Goal: Information Seeking & Learning: Learn about a topic

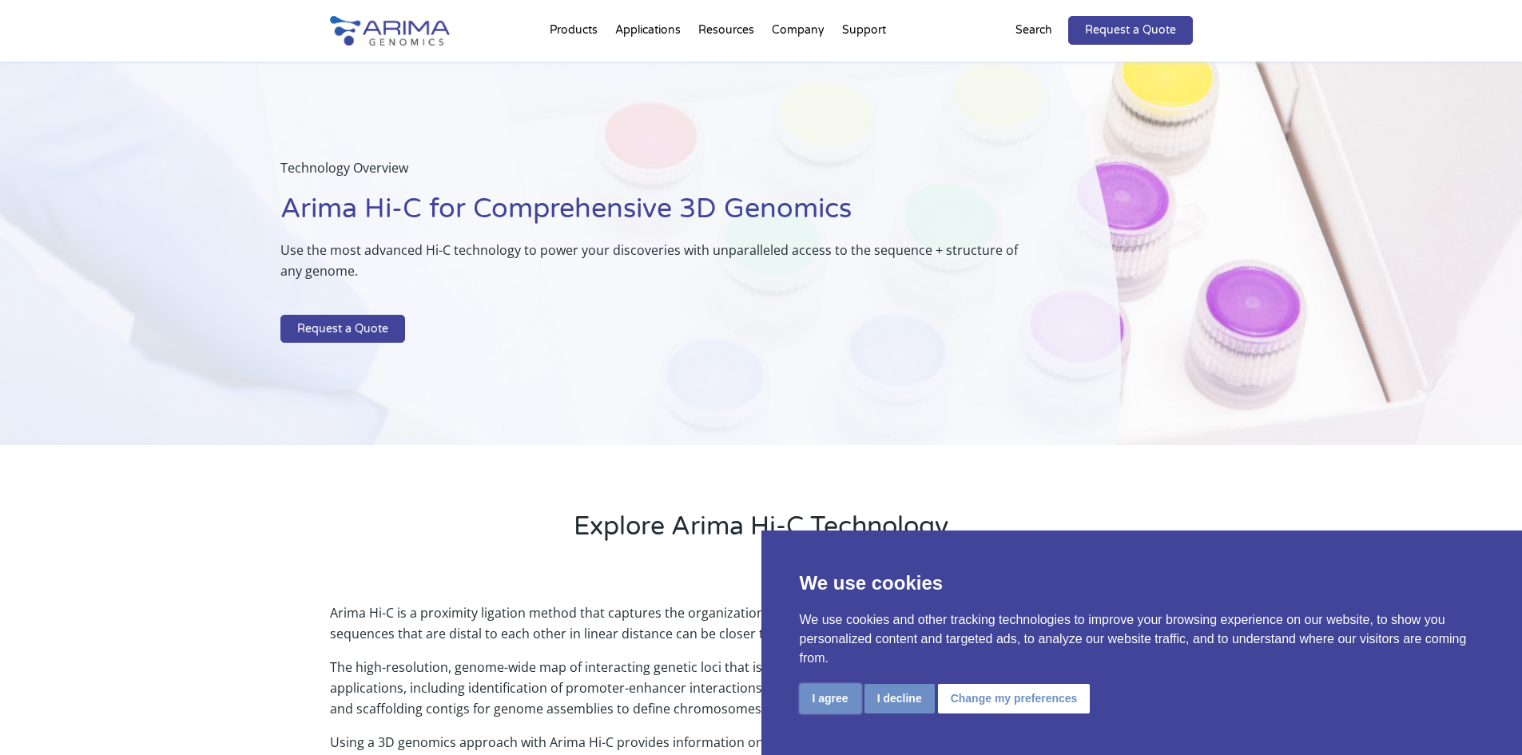
click at [828, 698] on button "I agree" at bounding box center [831, 699] width 62 height 30
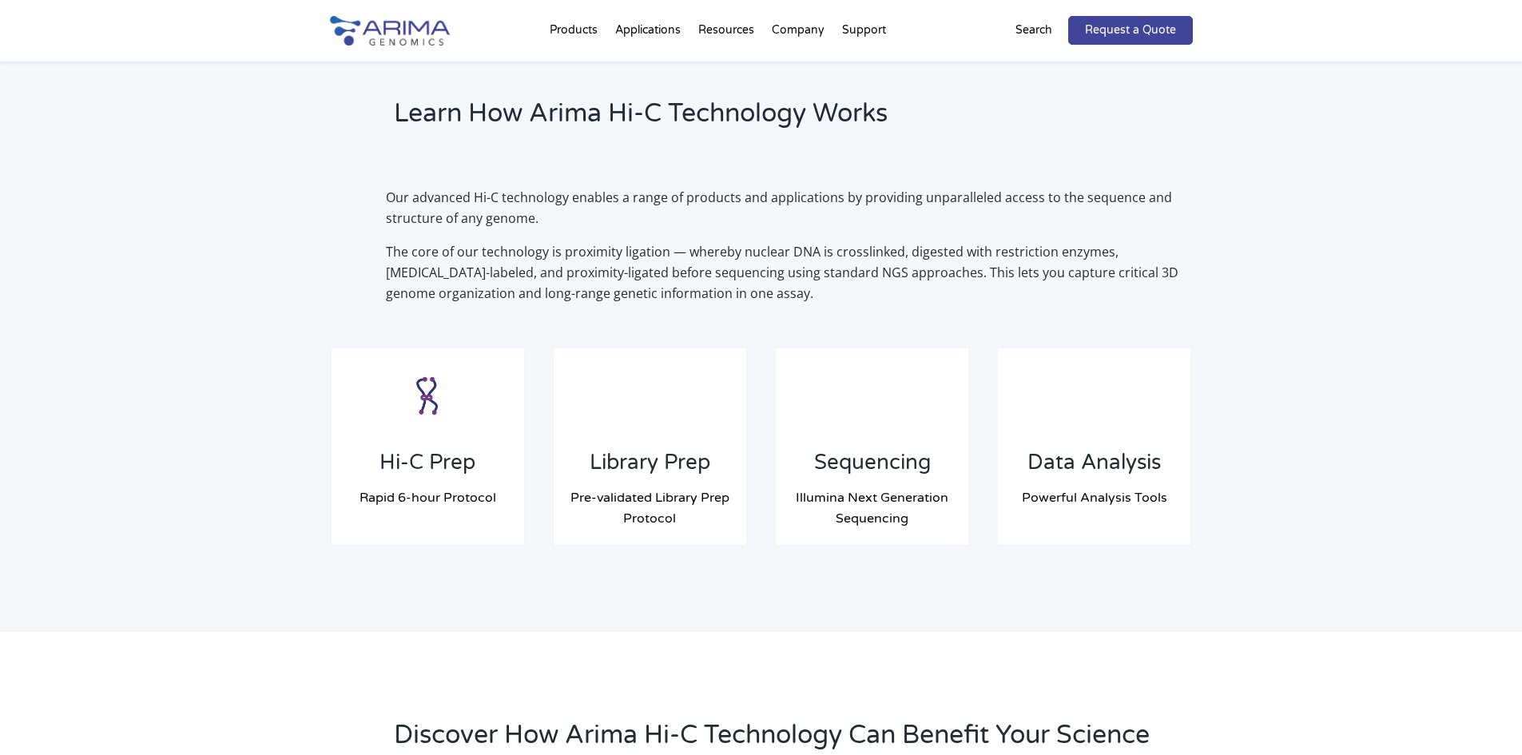
scroll to position [1150, 0]
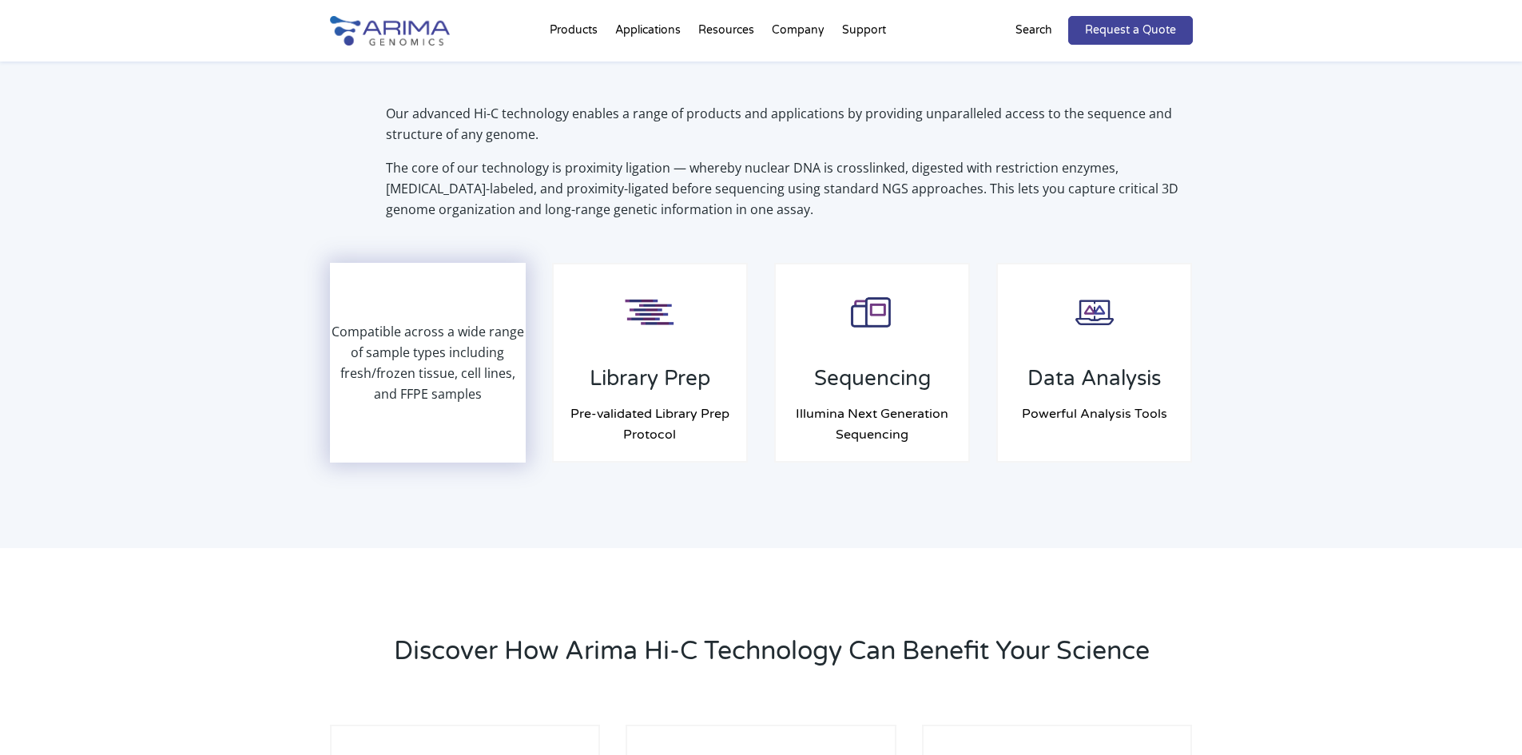
click at [469, 445] on div "Compatible across a wide range of sample types including fresh/frozen tissue, c…" at bounding box center [428, 362] width 193 height 197
click at [455, 312] on div "Compatible across a wide range of sample types including fresh/frozen tissue, c…" at bounding box center [428, 362] width 193 height 197
click at [454, 368] on p "Compatible across a wide range of sample types including fresh/frozen tissue, c…" at bounding box center [428, 362] width 193 height 83
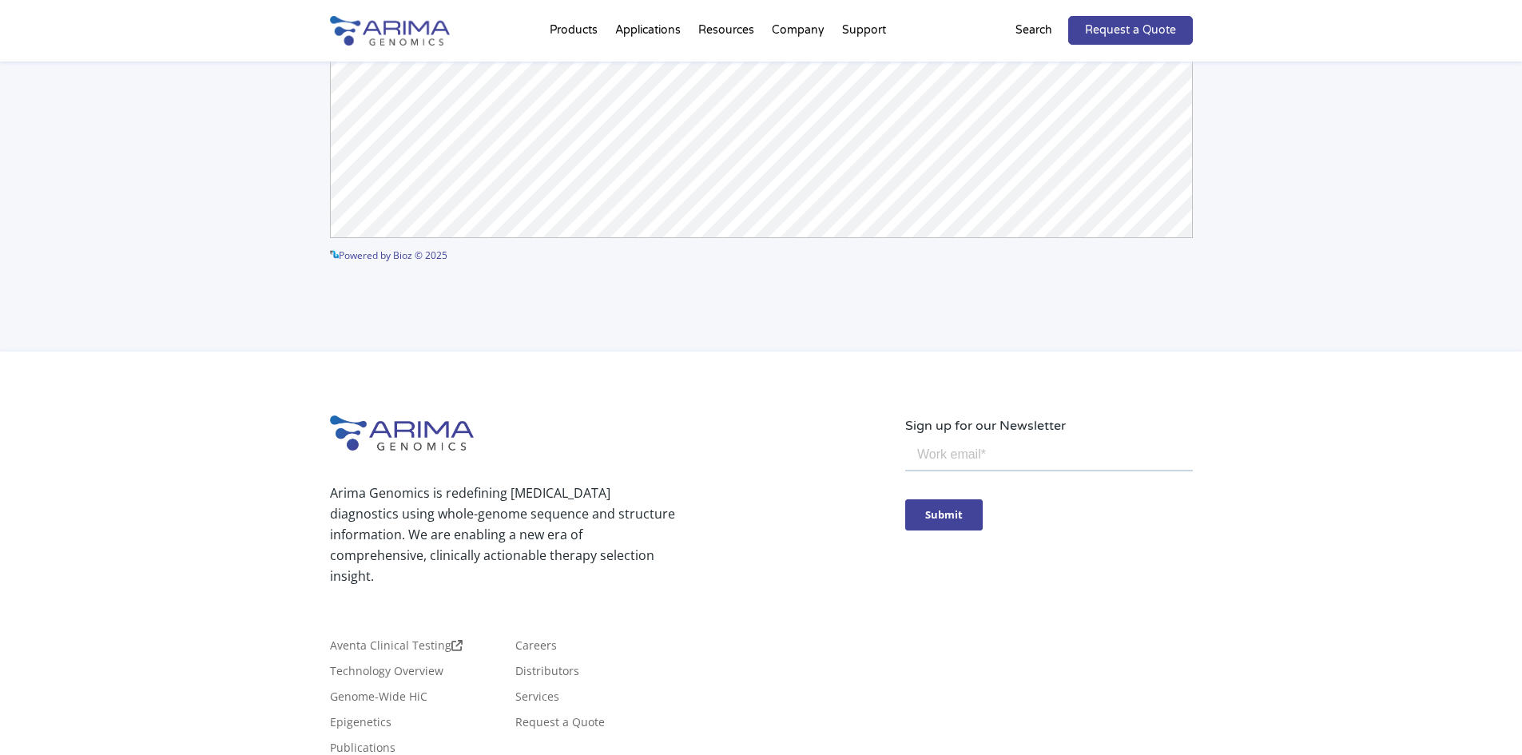
scroll to position [4265, 0]
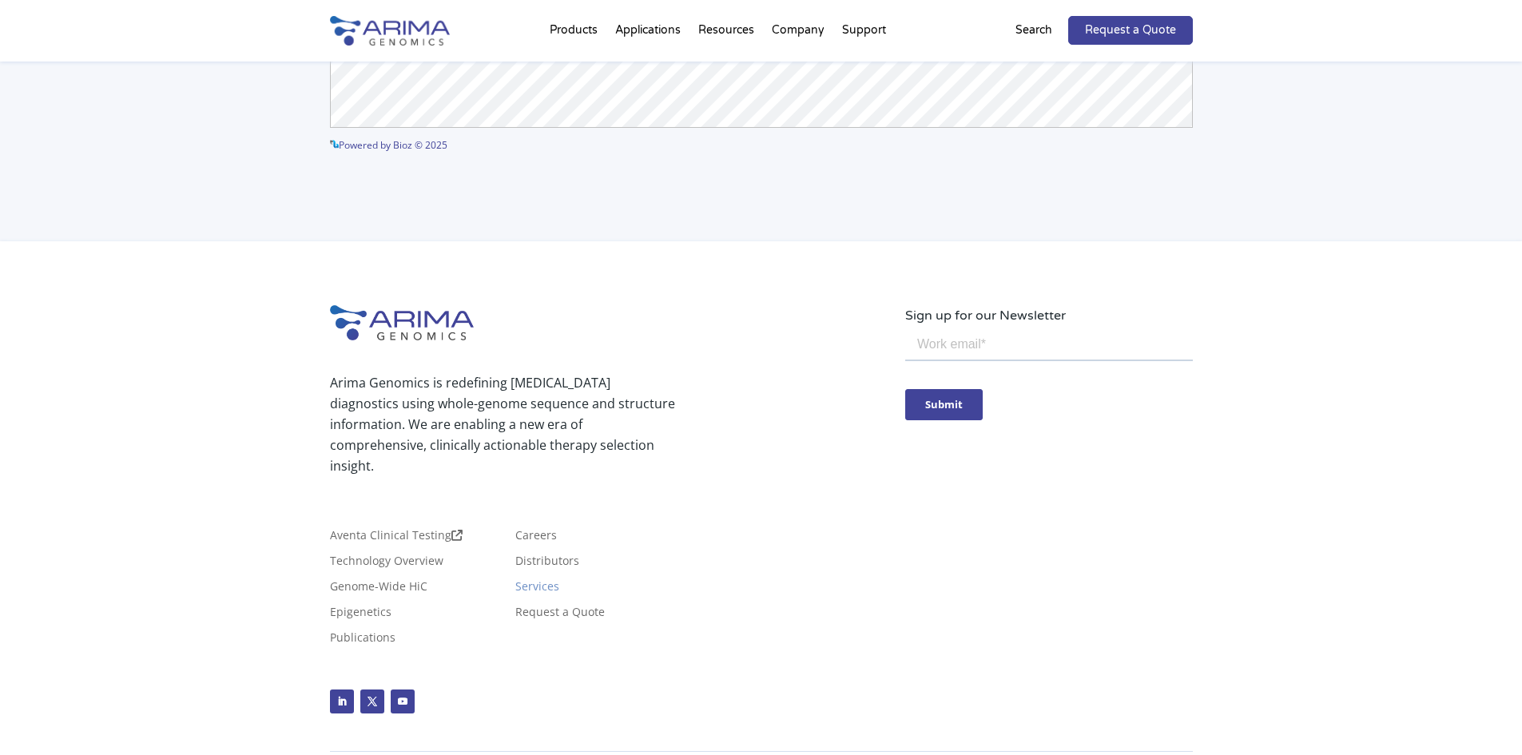
click at [525, 581] on link "Services" at bounding box center [537, 590] width 44 height 18
